Goal: Information Seeking & Learning: Learn about a topic

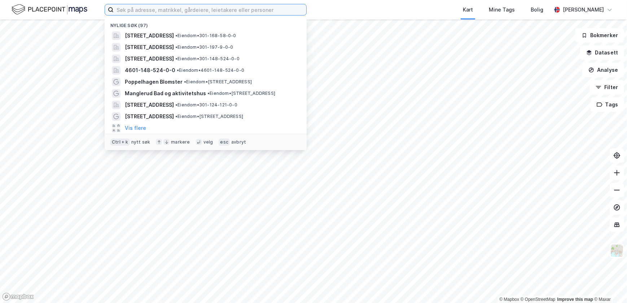
click at [205, 12] on input at bounding box center [210, 9] width 193 height 11
paste input "Sehesteds gate 9"
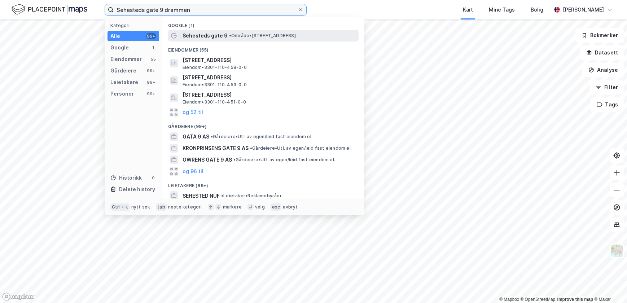
type input "Sehesteds gate 9 drammen"
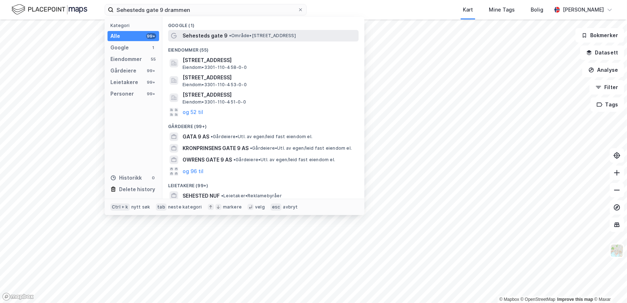
click at [236, 35] on span "• Område • [STREET_ADDRESS]" at bounding box center [262, 36] width 67 height 6
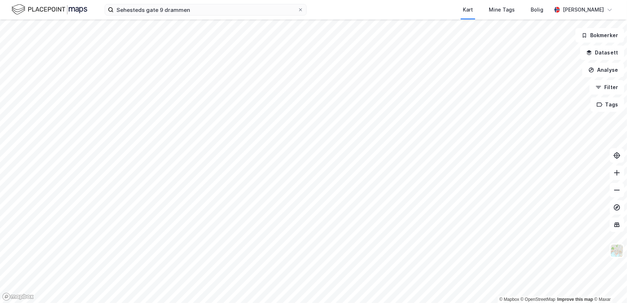
click at [272, 0] on html "[STREET_ADDRESS] Kart Mine Tags Bolig [PERSON_NAME] © Mapbox © OpenStreetMap Im…" at bounding box center [313, 151] width 627 height 303
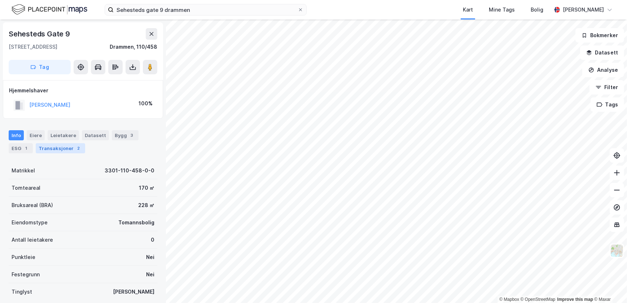
click at [72, 151] on div "Transaksjoner 2" at bounding box center [60, 148] width 49 height 10
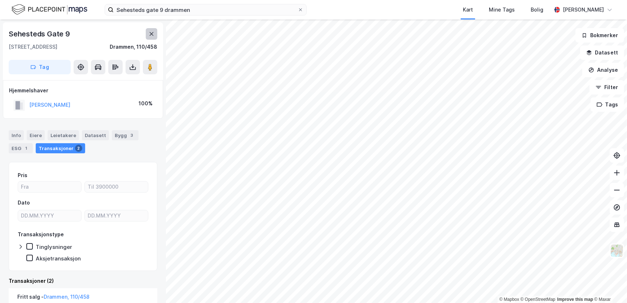
click at [146, 35] on button at bounding box center [152, 34] width 12 height 12
drag, startPoint x: 79, startPoint y: 36, endPoint x: 6, endPoint y: 36, distance: 72.5
click at [6, 36] on div "Sehesteds Gate [STREET_ADDRESS]" at bounding box center [83, 51] width 160 height 58
copy div "Sehesteds Gate 9"
click at [120, 135] on div "Bygg 3" at bounding box center [125, 135] width 27 height 10
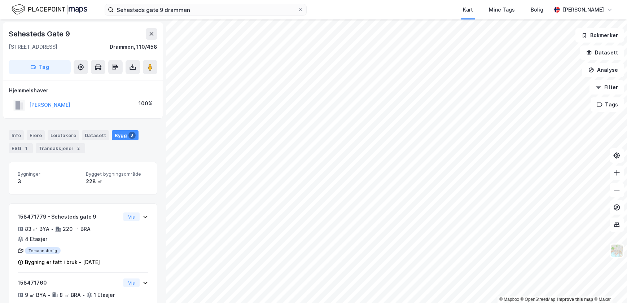
scroll to position [32, 0]
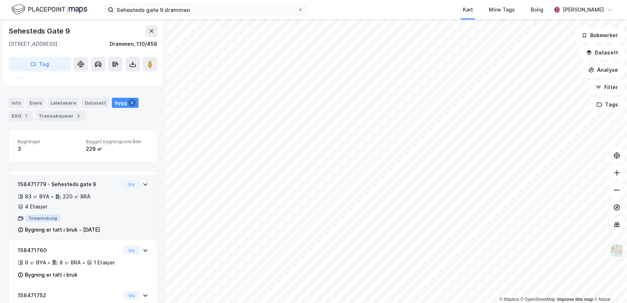
click at [136, 186] on div "Vis" at bounding box center [135, 184] width 25 height 9
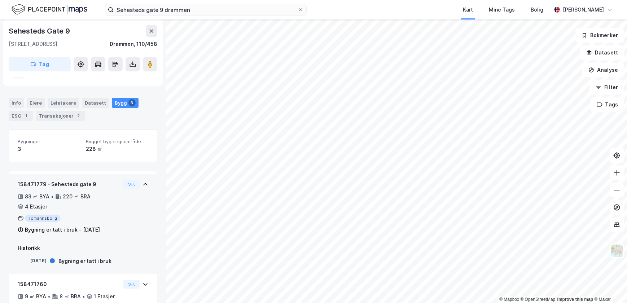
click at [142, 184] on icon at bounding box center [145, 184] width 6 height 6
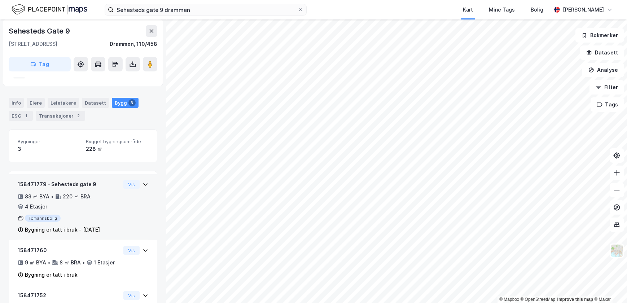
click at [142, 184] on icon at bounding box center [145, 184] width 6 height 6
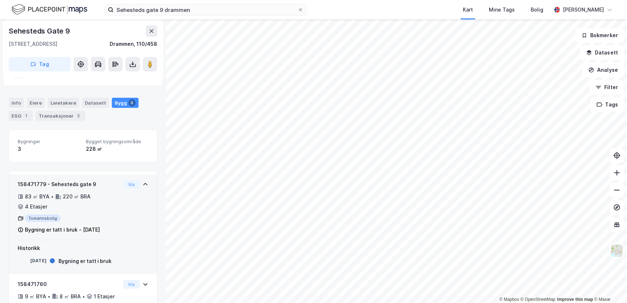
click at [153, 225] on div "Sehesteds [STREET_ADDRESS] Tag Hjemmelshaver [PERSON_NAME] 100% Info [PERSON_NA…" at bounding box center [83, 160] width 166 height 283
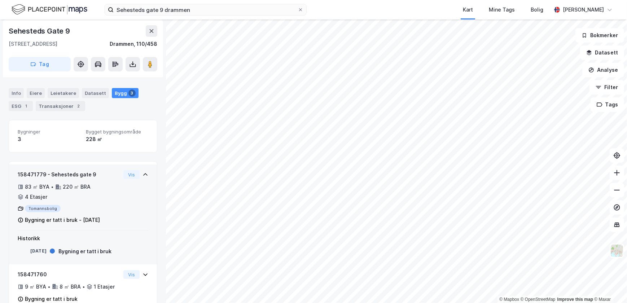
scroll to position [0, 0]
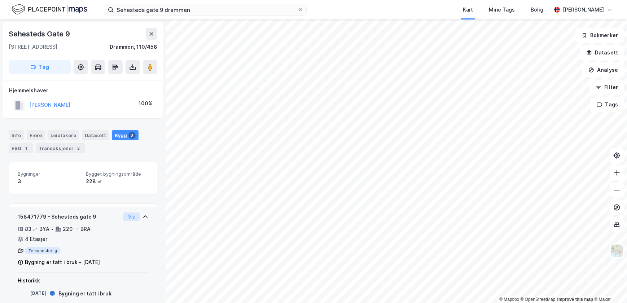
click at [133, 215] on button "Vis" at bounding box center [131, 216] width 16 height 9
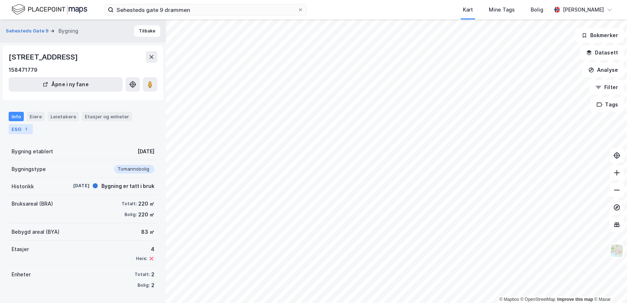
click at [21, 129] on div "ESG 1" at bounding box center [21, 129] width 24 height 10
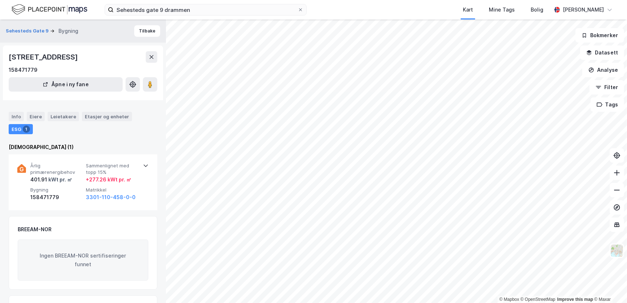
click at [24, 118] on div "Info Eiere Leietakere Etasjer og enheter ESG 1" at bounding box center [83, 123] width 149 height 22
click at [25, 116] on div "Info Eiere Leietakere Etasjer og enheter ESG 1" at bounding box center [83, 123] width 149 height 22
click at [32, 115] on div "Eiere" at bounding box center [36, 116] width 18 height 9
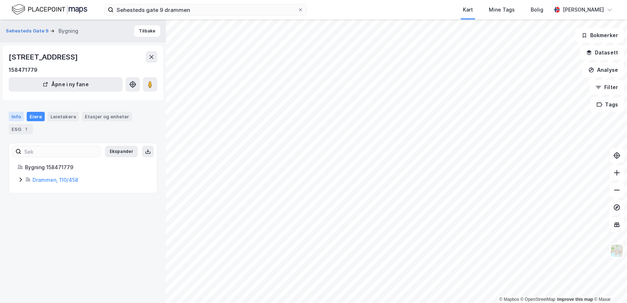
drag, startPoint x: 32, startPoint y: 115, endPoint x: 16, endPoint y: 111, distance: 16.6
click at [16, 112] on div "Info" at bounding box center [16, 116] width 15 height 9
